Goal: Check status: Check status

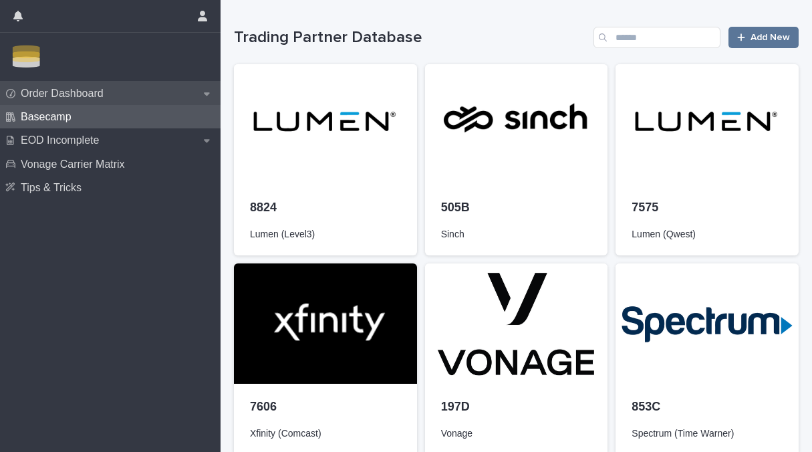
click at [85, 96] on p "Order Dashboard" at bounding box center [64, 93] width 99 height 13
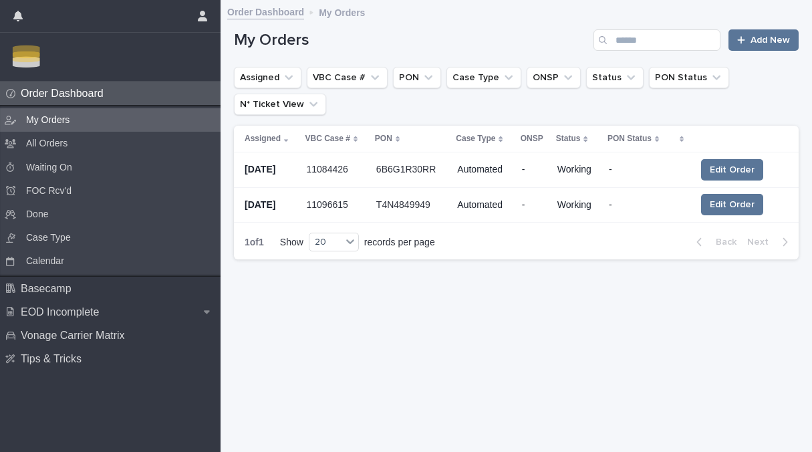
click at [358, 170] on p at bounding box center [335, 169] width 59 height 13
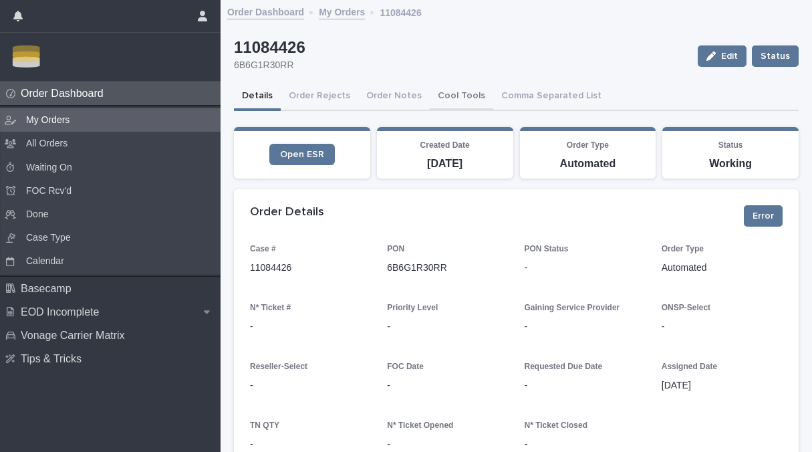
click at [449, 100] on button "Cool Tools" at bounding box center [462, 97] width 64 height 28
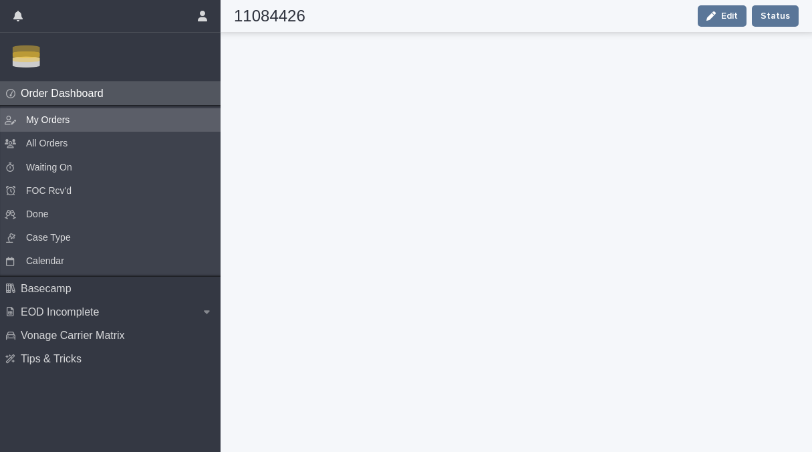
scroll to position [344, 0]
click at [86, 123] on div "My Orders" at bounding box center [110, 119] width 221 height 23
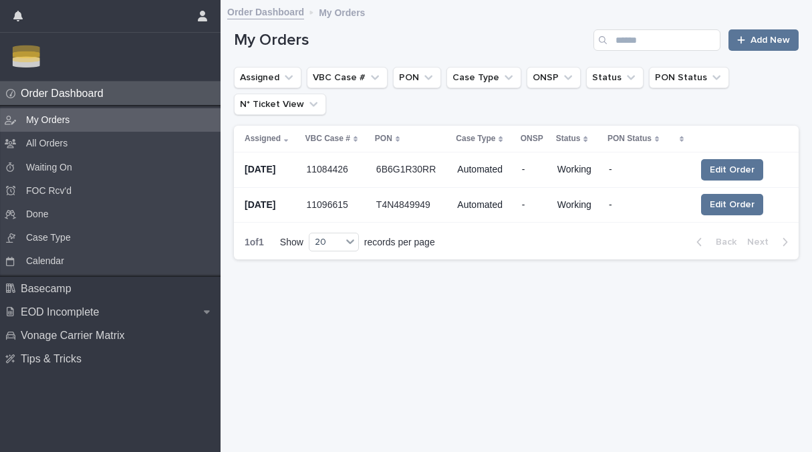
click at [370, 172] on td "11084426 11084426" at bounding box center [336, 169] width 70 height 35
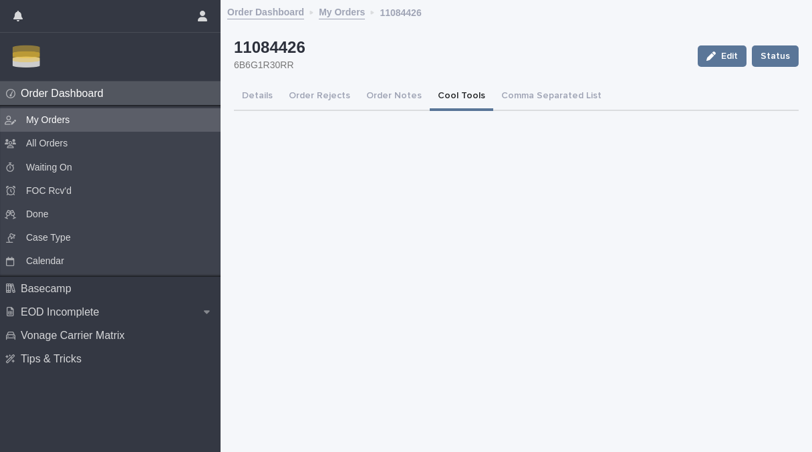
click at [450, 102] on button "Cool Tools" at bounding box center [462, 97] width 64 height 28
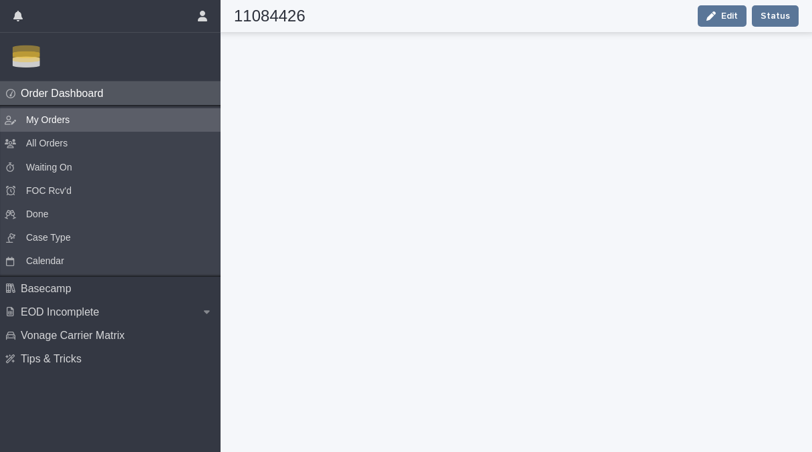
scroll to position [344, 0]
